Goal: Task Accomplishment & Management: Manage account settings

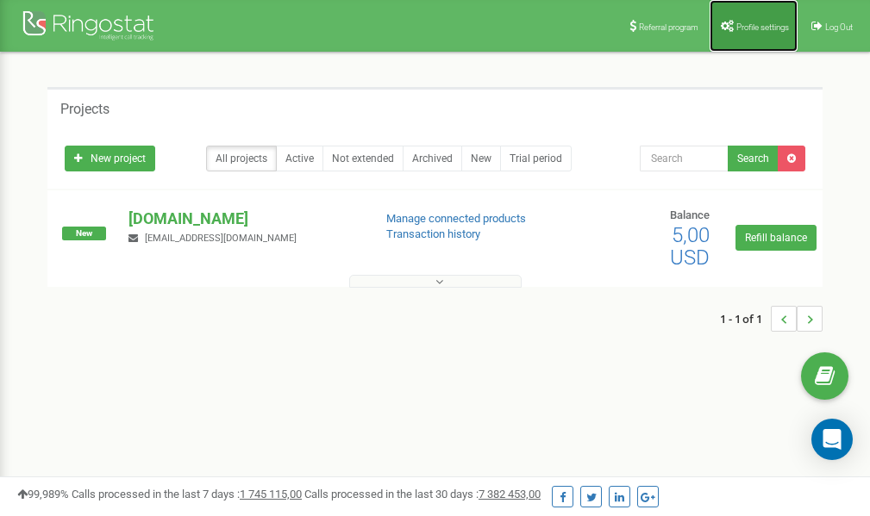
click at [747, 28] on span "Profile settings" at bounding box center [762, 26] width 53 height 9
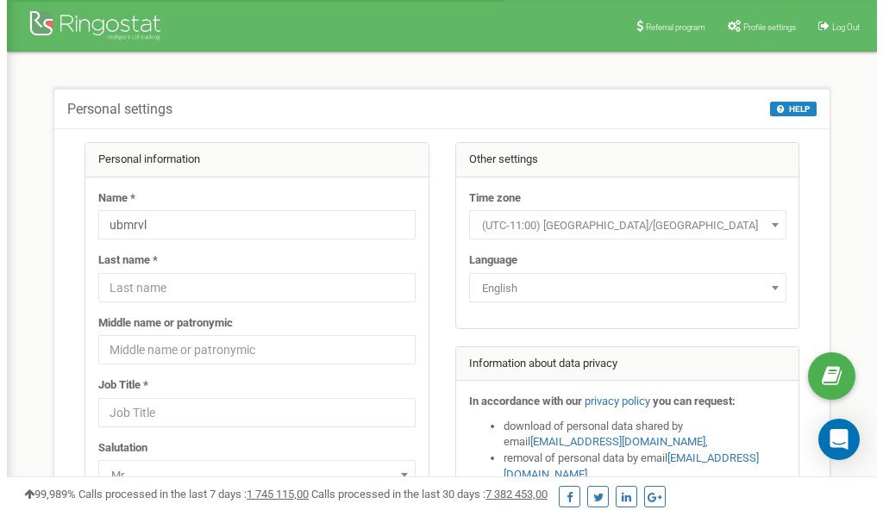
scroll to position [86, 0]
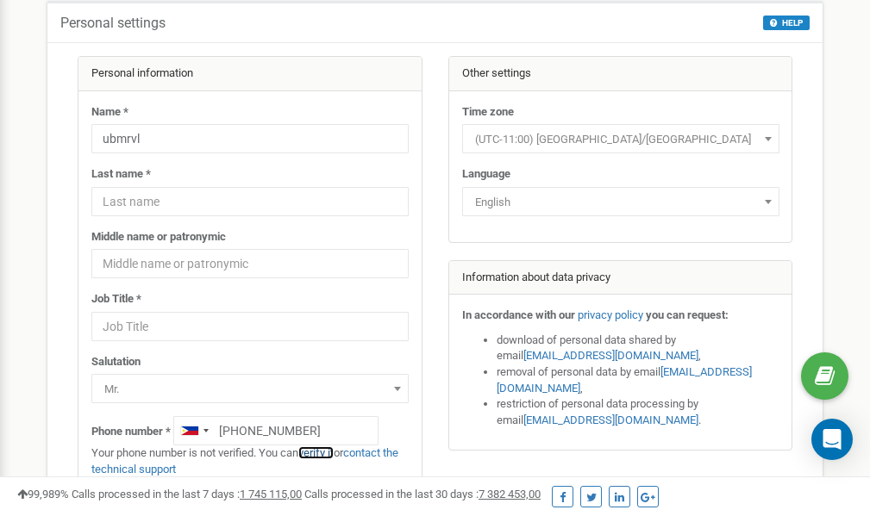
click at [324, 454] on link "verify it" at bounding box center [315, 453] width 35 height 13
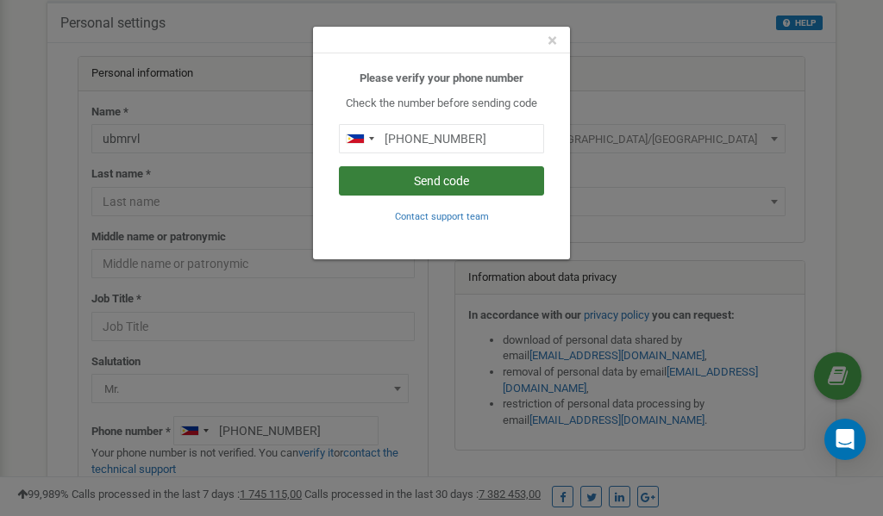
click at [426, 178] on button "Send code" at bounding box center [441, 180] width 205 height 29
